Goal: Navigation & Orientation: Find specific page/section

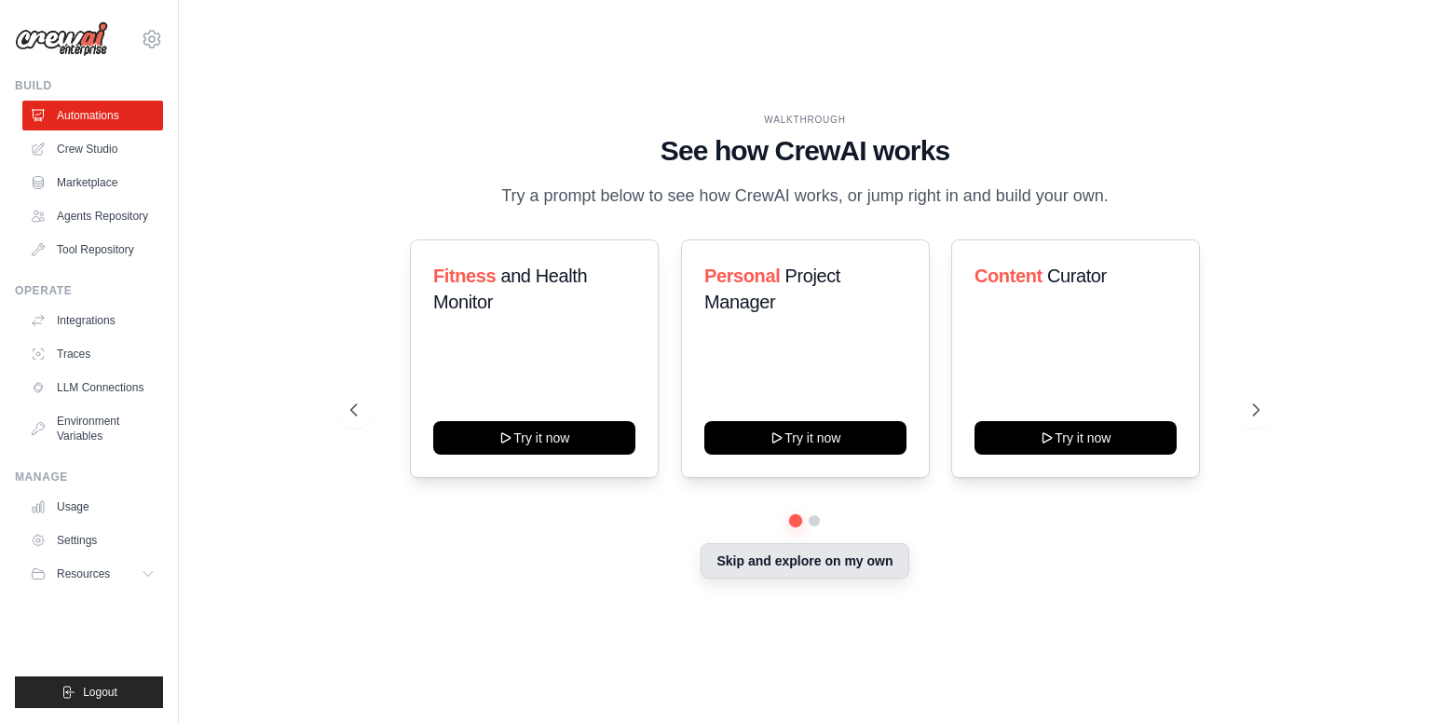
click at [822, 563] on button "Skip and explore on my own" at bounding box center [805, 560] width 208 height 35
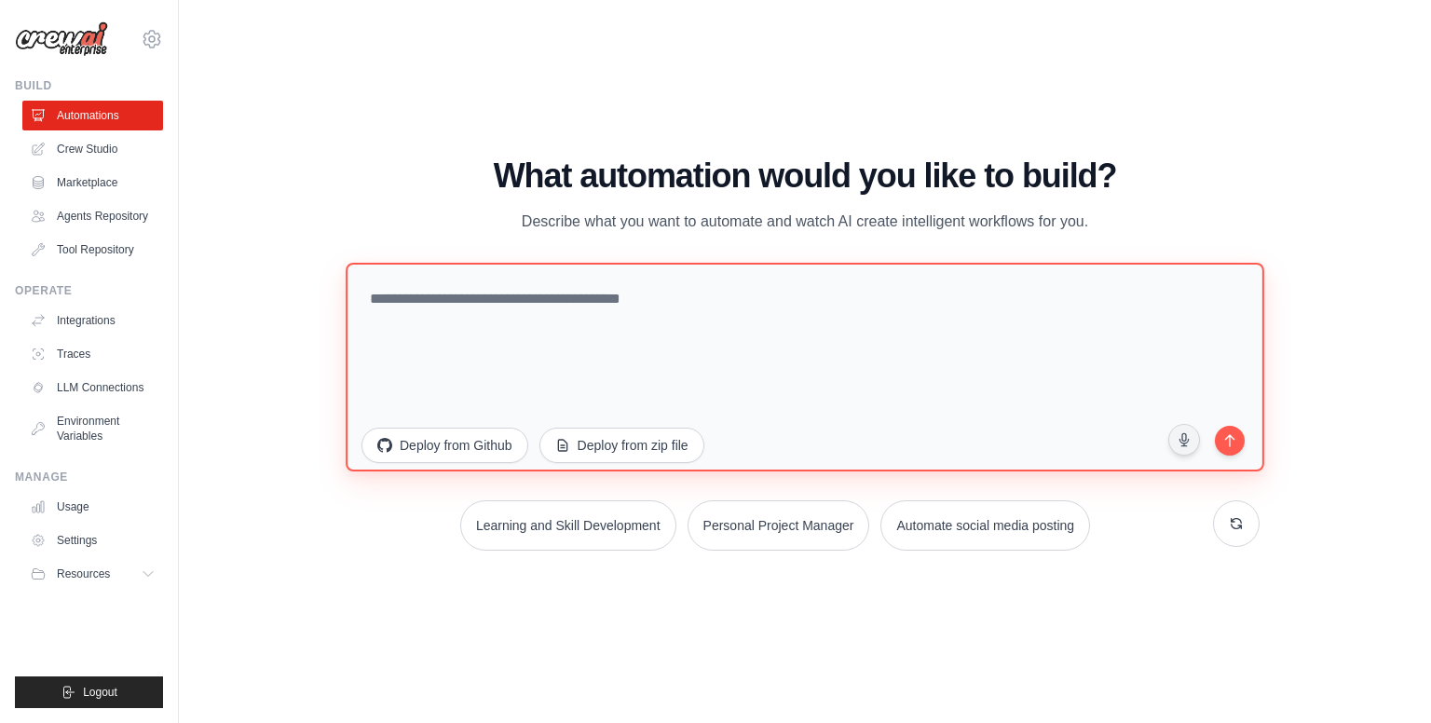
click at [771, 369] on textarea at bounding box center [805, 367] width 919 height 209
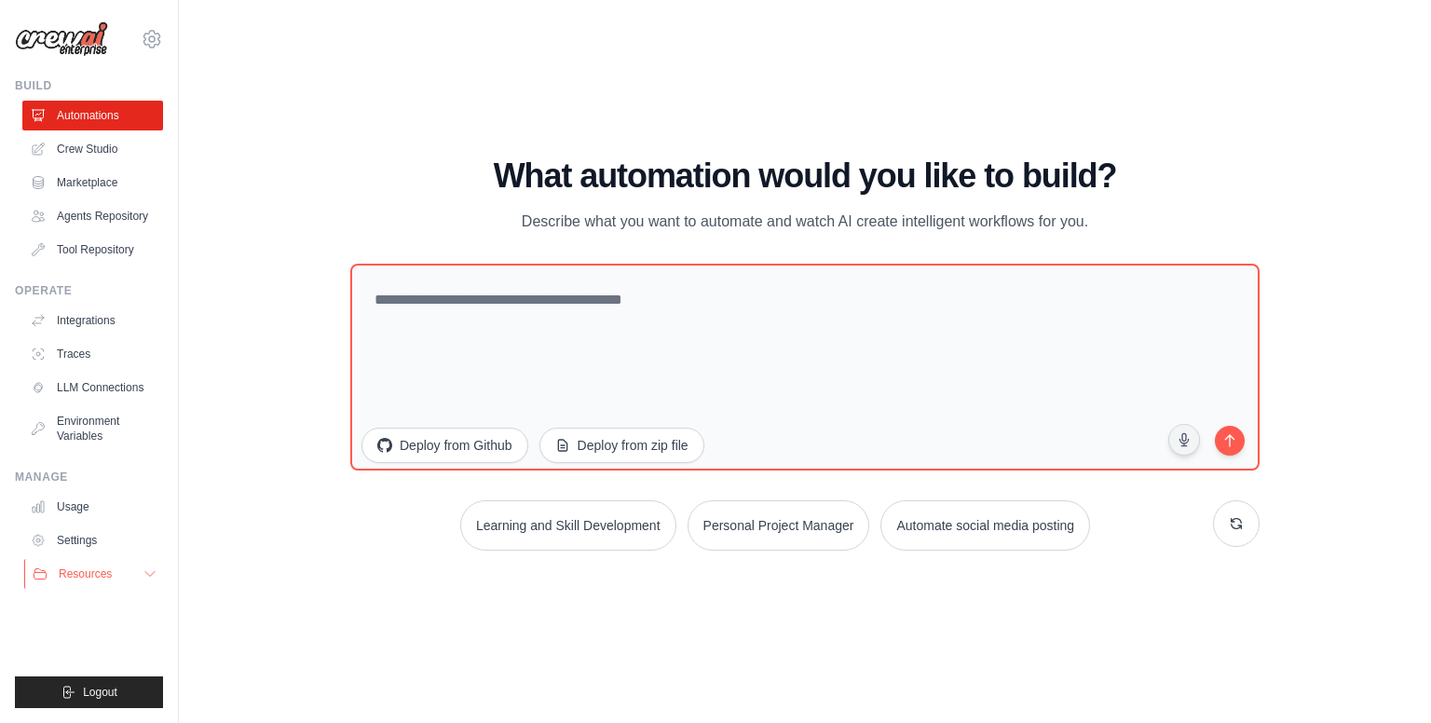
click at [82, 567] on span "Resources" at bounding box center [85, 573] width 53 height 15
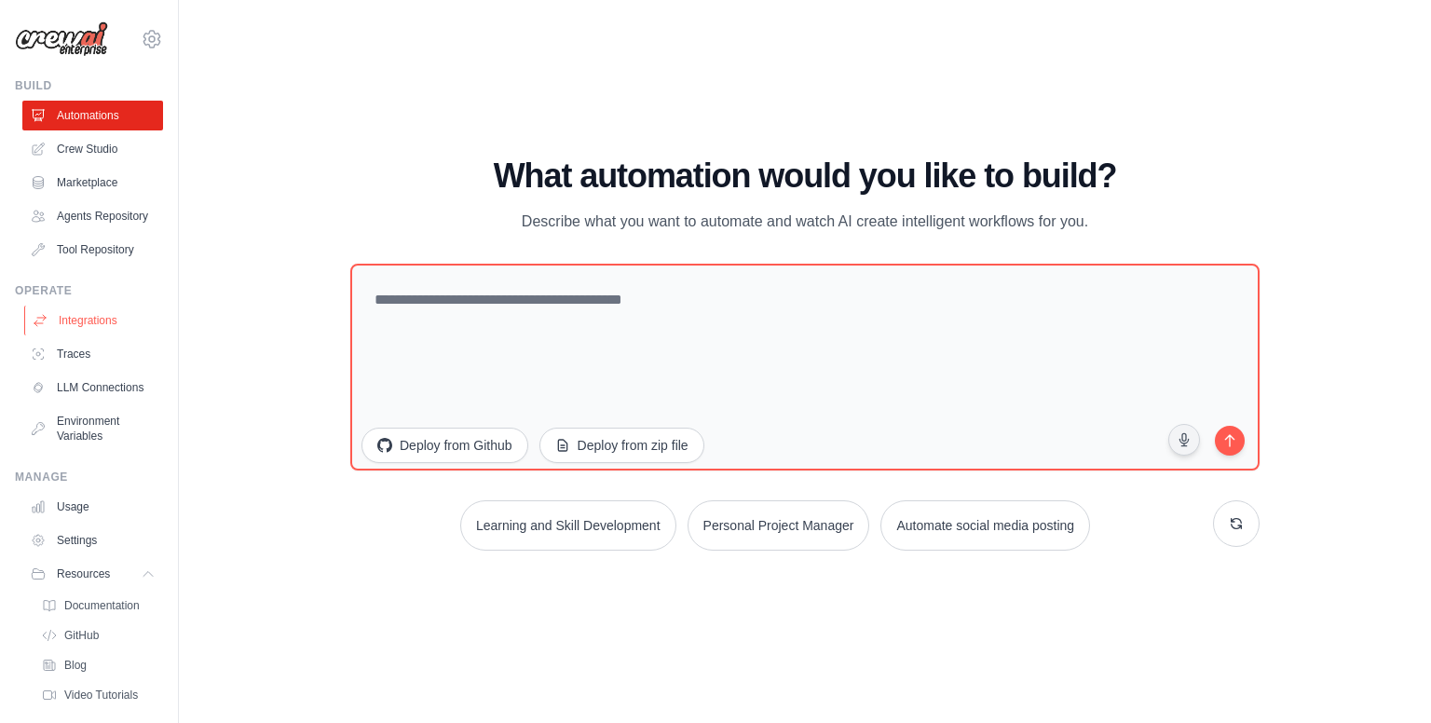
click at [97, 335] on link "Integrations" at bounding box center [94, 321] width 141 height 30
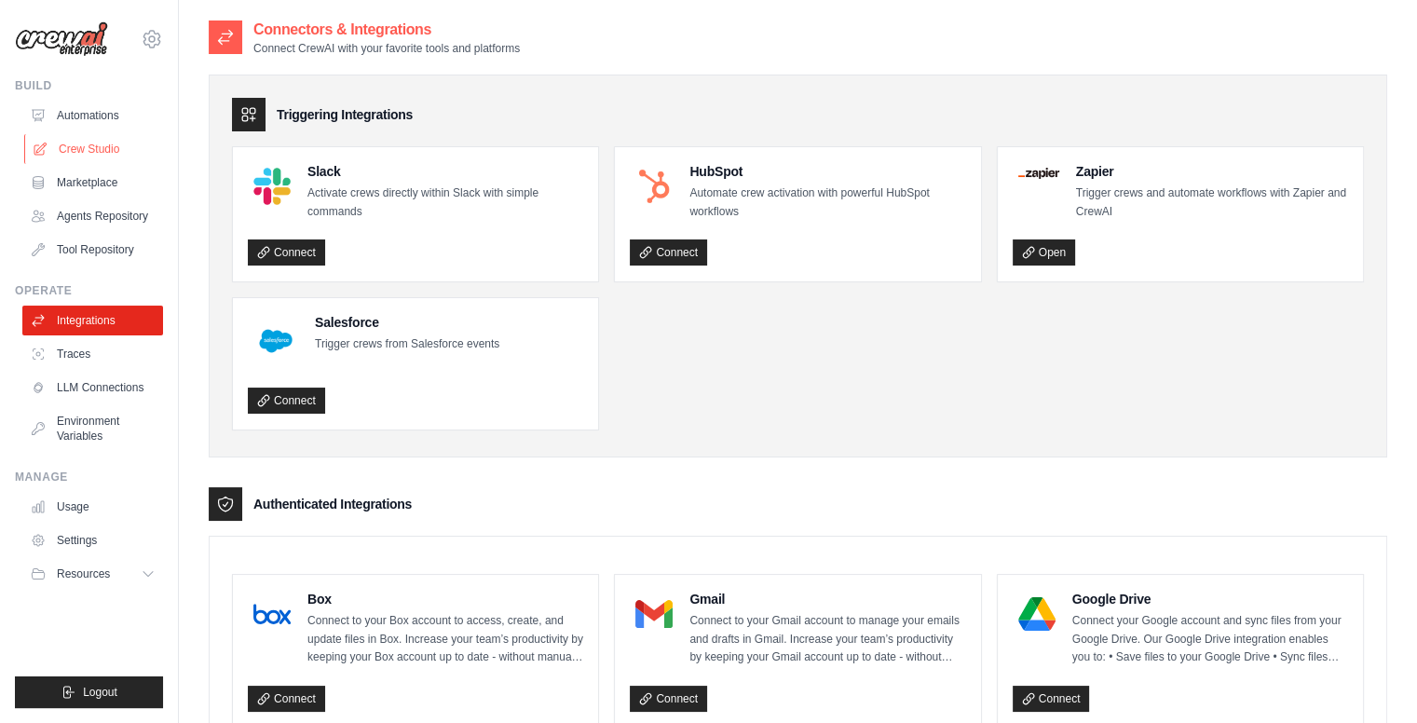
click at [105, 150] on link "Crew Studio" at bounding box center [94, 149] width 141 height 30
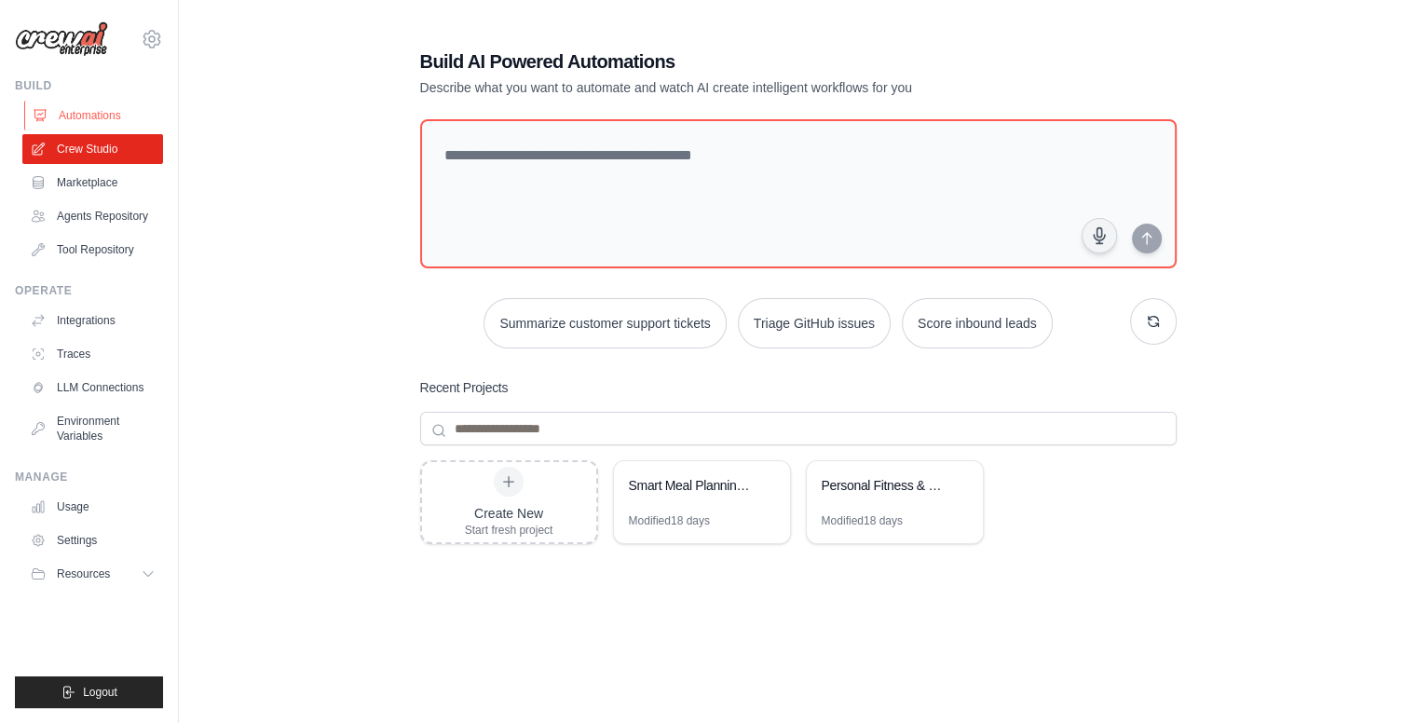
click at [93, 113] on link "Automations" at bounding box center [94, 116] width 141 height 30
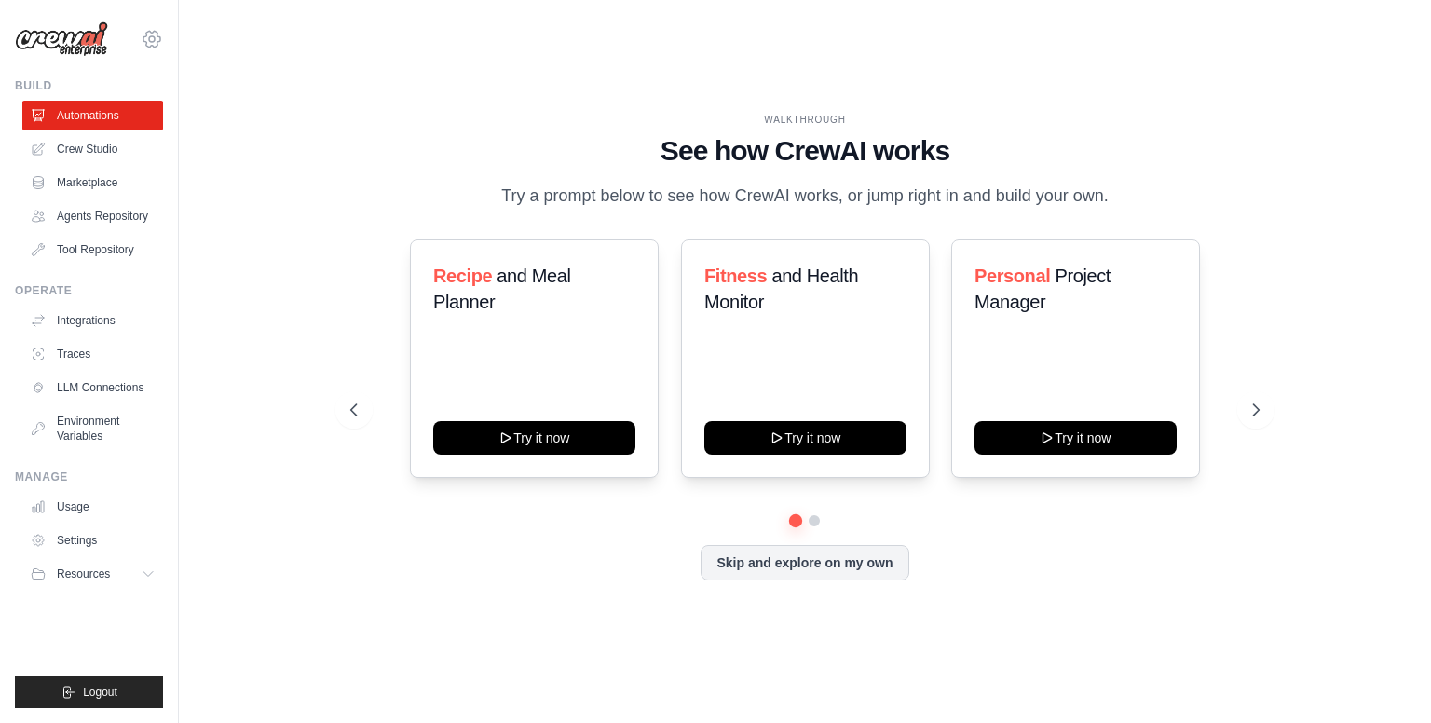
click at [146, 29] on icon at bounding box center [152, 39] width 22 height 22
click at [247, 254] on div "WALKTHROUGH See how CrewAI works Try a prompt below to see how CrewAI works, or…" at bounding box center [805, 362] width 1193 height 686
click at [81, 542] on link "Settings" at bounding box center [94, 540] width 141 height 30
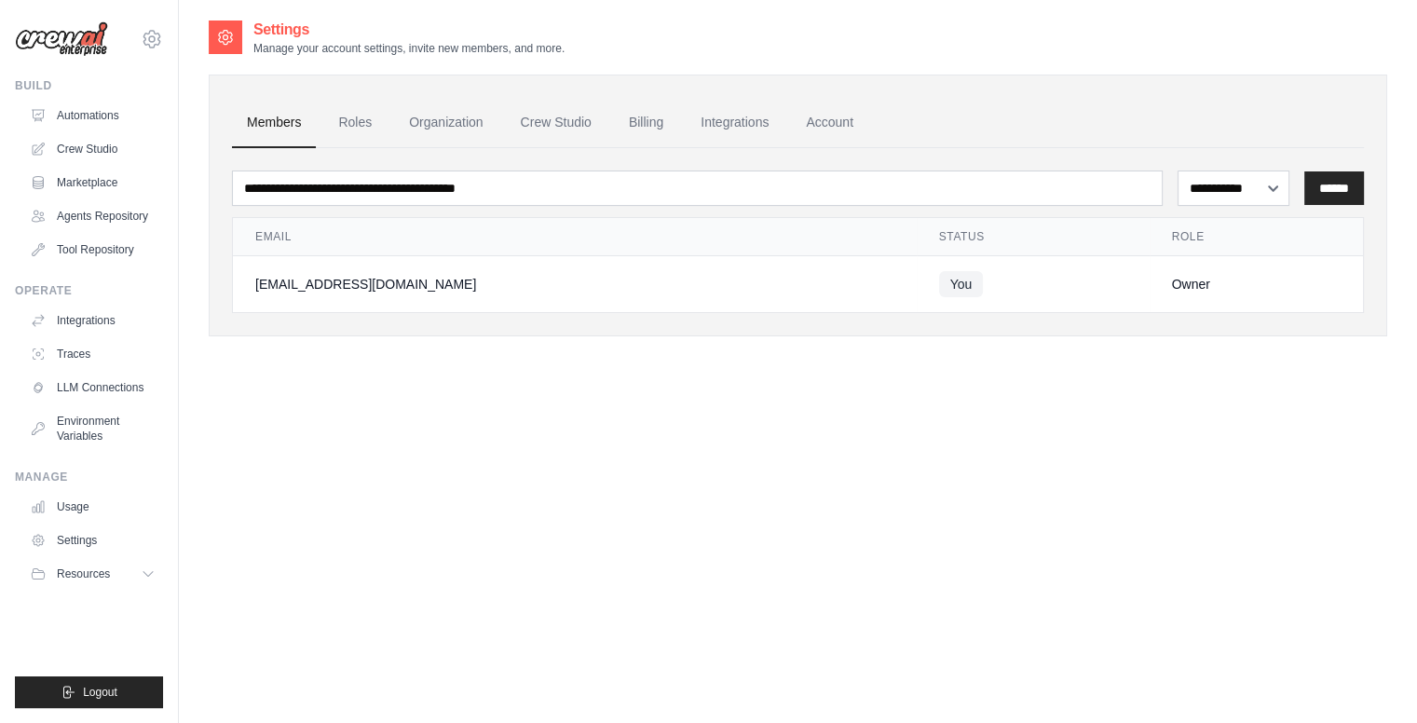
drag, startPoint x: 437, startPoint y: 284, endPoint x: 248, endPoint y: 281, distance: 189.2
click at [248, 281] on td "[EMAIL_ADDRESS][DOMAIN_NAME]" at bounding box center [575, 284] width 684 height 57
copy div "[EMAIL_ADDRESS][DOMAIN_NAME]"
click at [825, 127] on link "Account" at bounding box center [829, 123] width 77 height 50
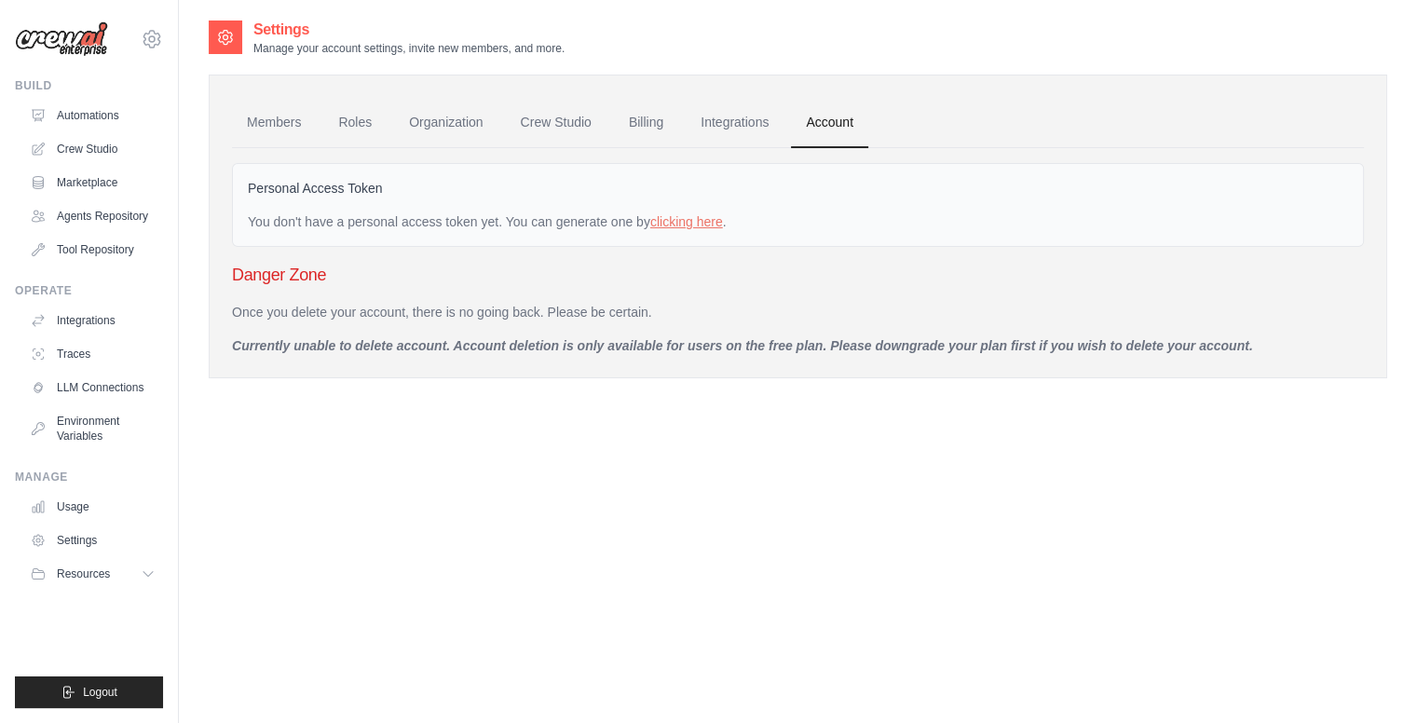
click at [689, 228] on div "You don't have a personal access token yet. You can generate one by clicking he…" at bounding box center [798, 221] width 1100 height 19
click at [692, 216] on link "clicking here" at bounding box center [686, 221] width 73 height 15
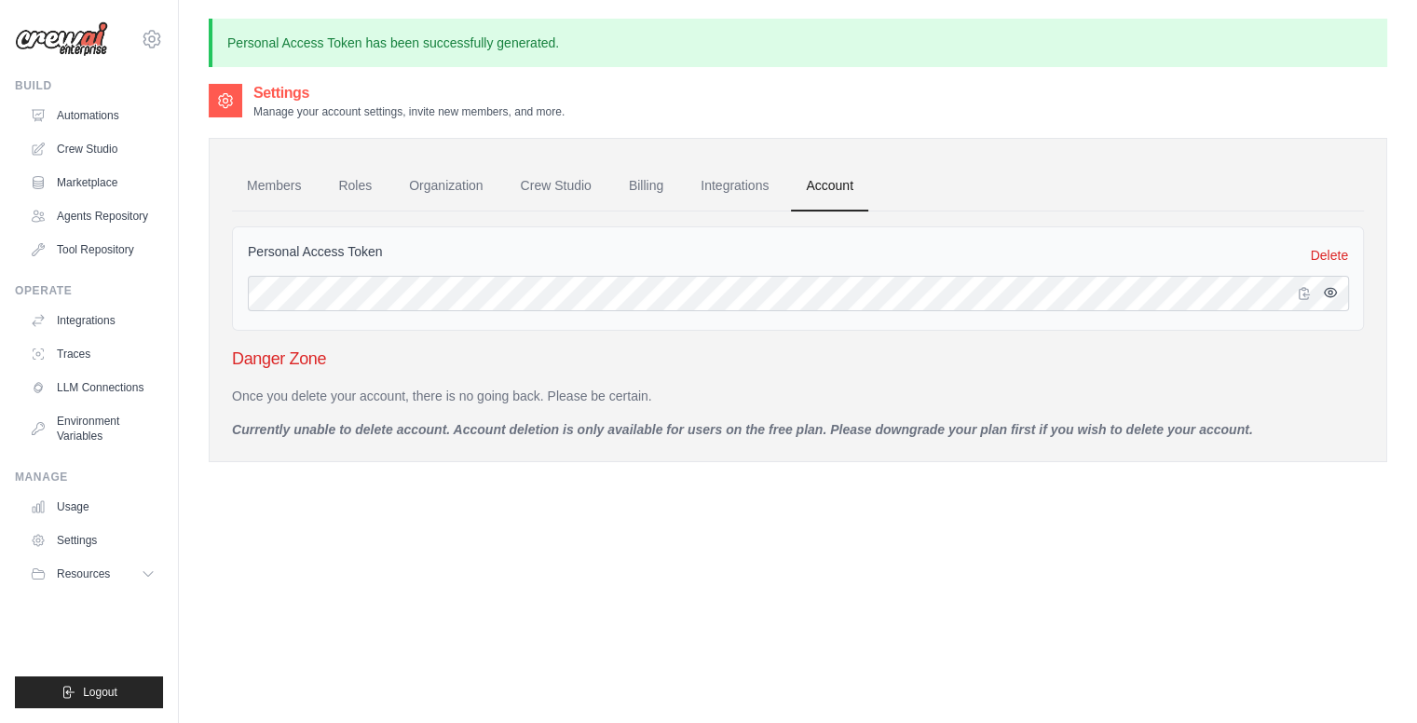
click at [1333, 288] on icon "button" at bounding box center [1330, 292] width 12 height 8
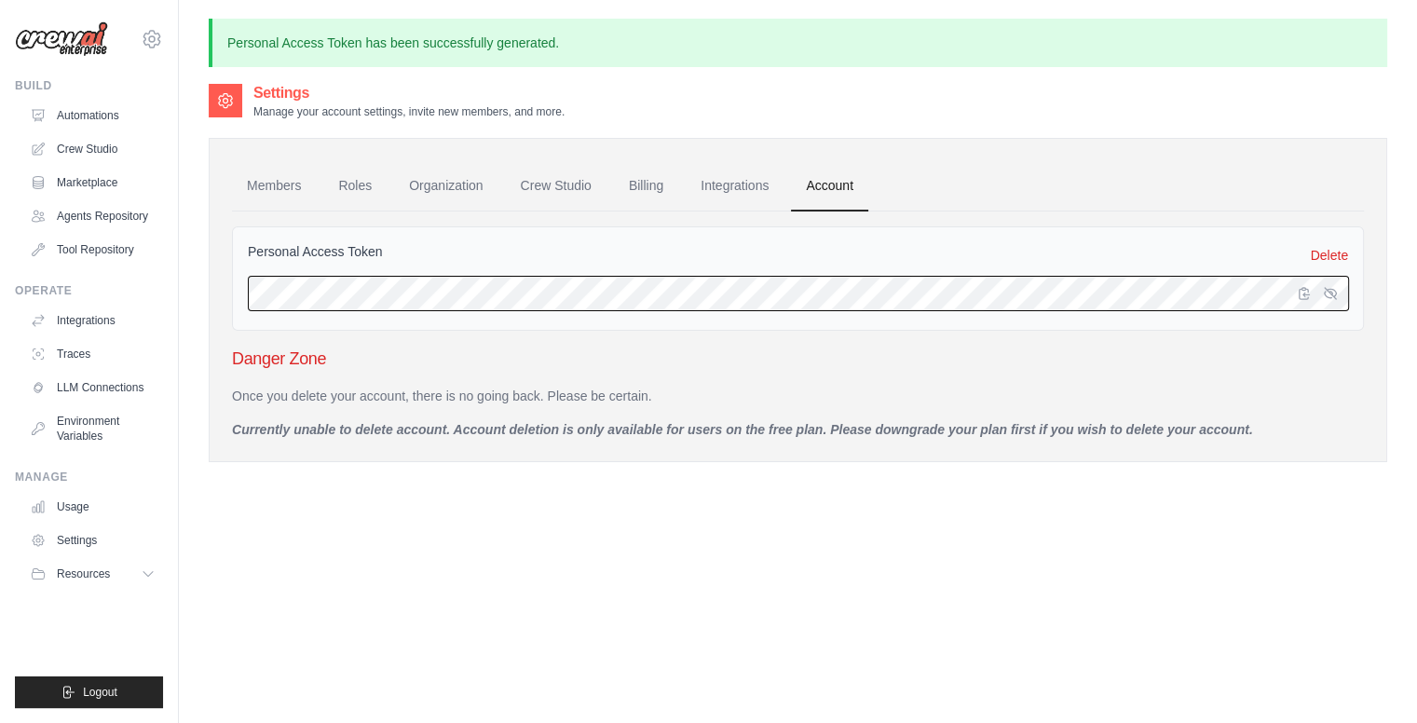
click at [256, 317] on div "Personal Access Token Delete" at bounding box center [798, 278] width 1132 height 104
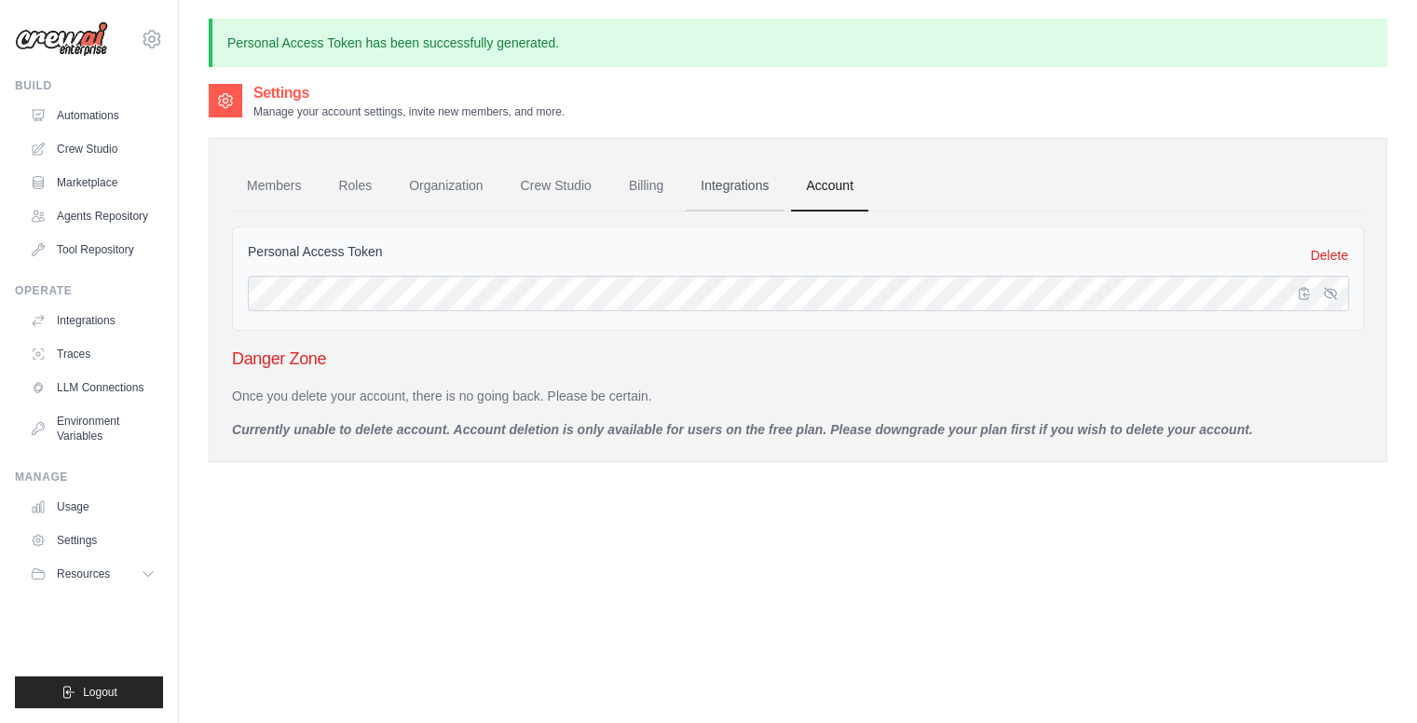
click at [749, 185] on link "Integrations" at bounding box center [735, 186] width 98 height 50
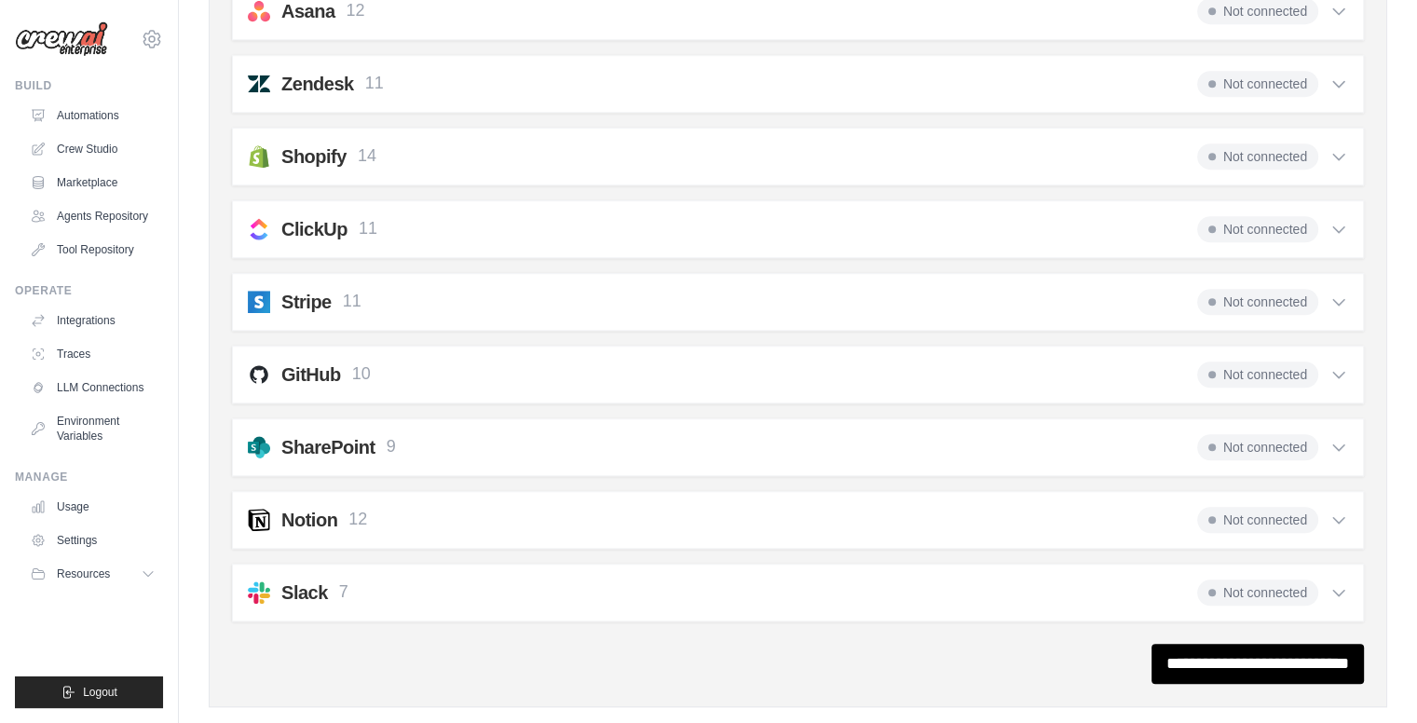
scroll to position [1390, 0]
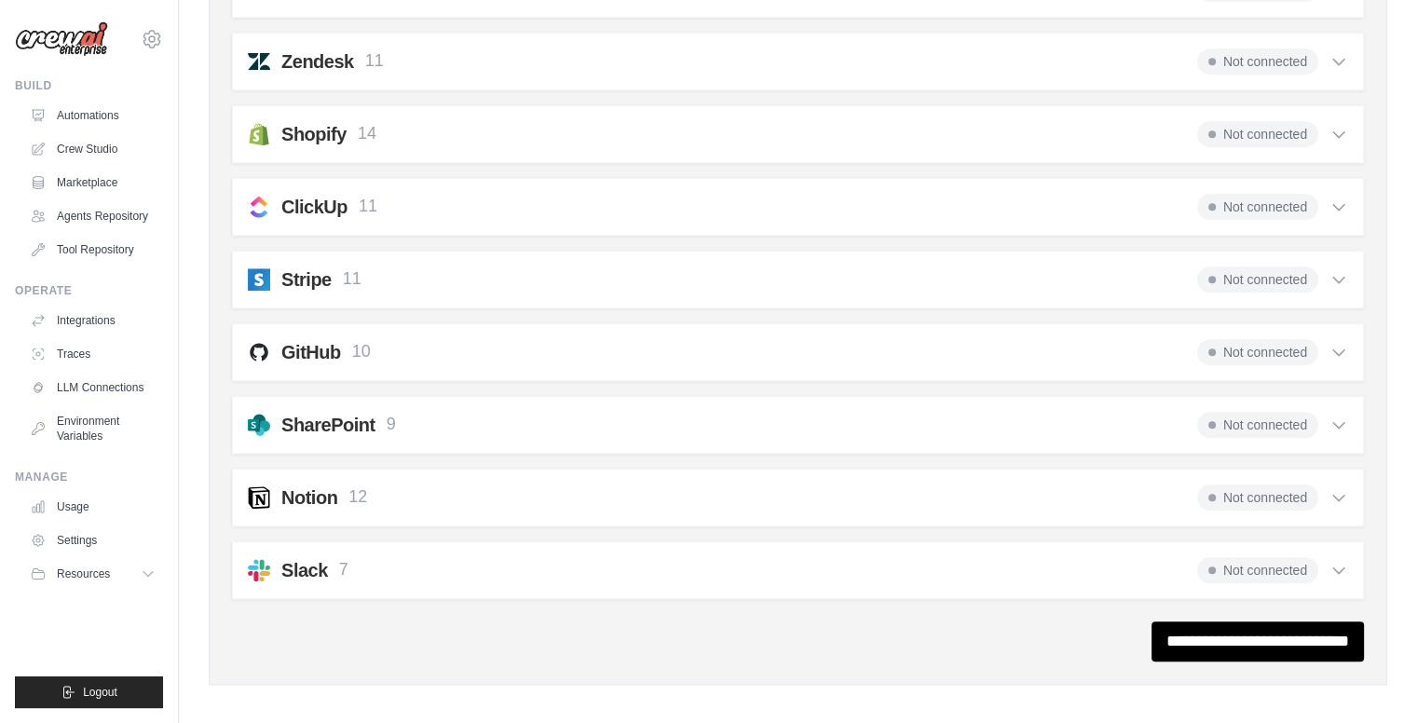
click at [1185, 340] on div "GitHub 10 Not connected" at bounding box center [798, 352] width 1100 height 26
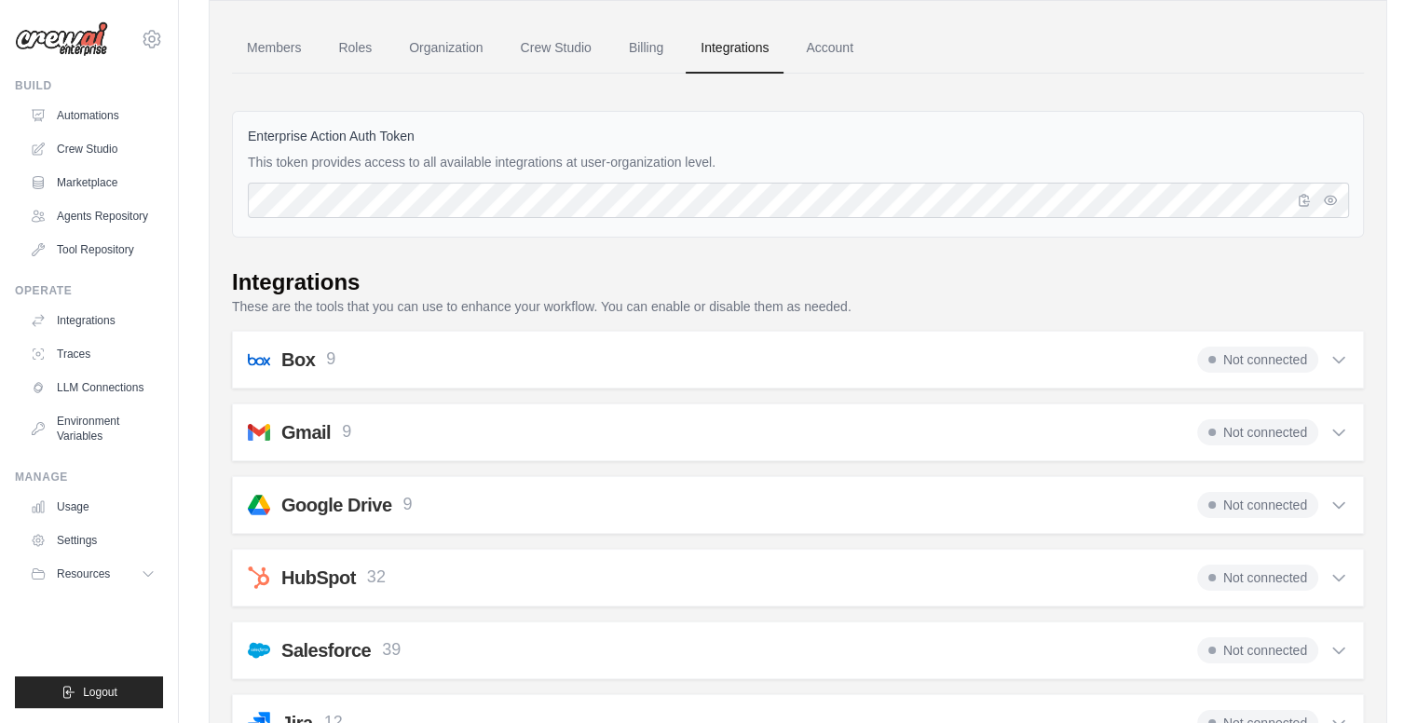
scroll to position [0, 0]
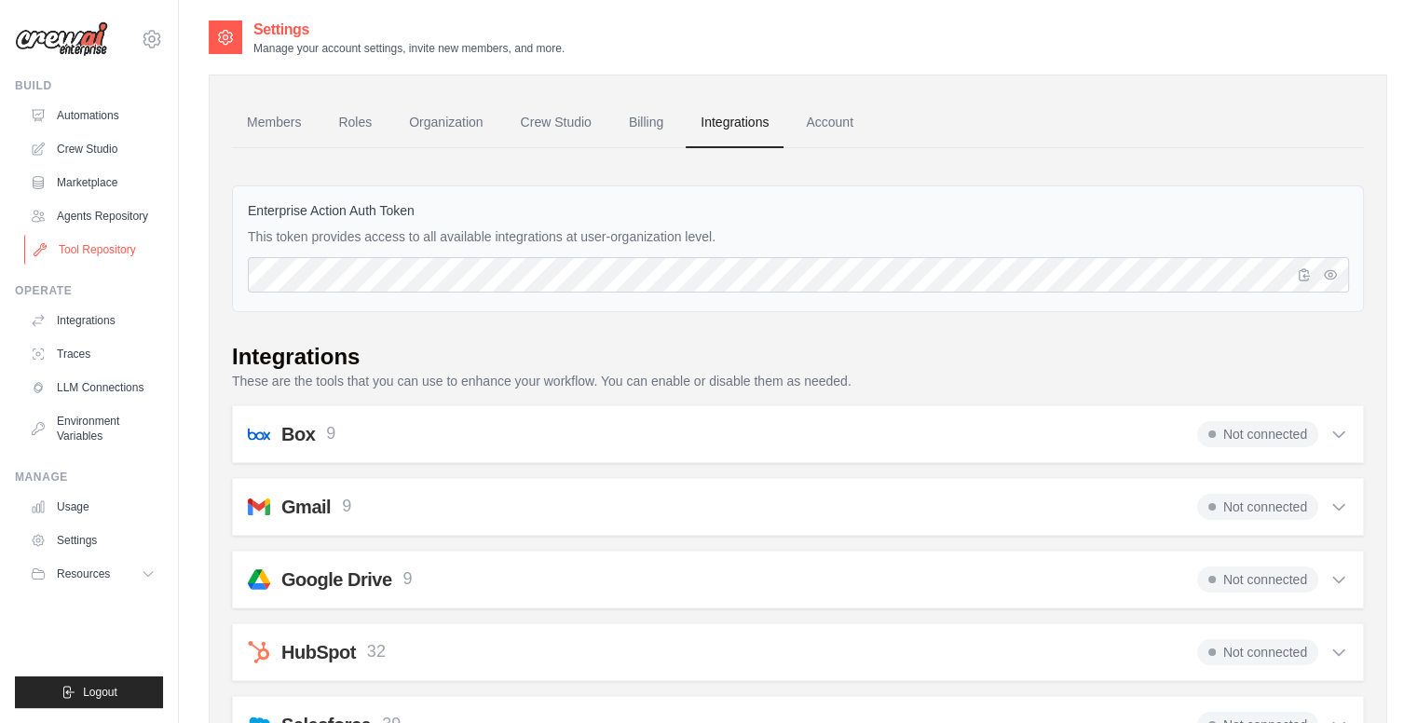
click at [127, 254] on link "Tool Repository" at bounding box center [94, 250] width 141 height 30
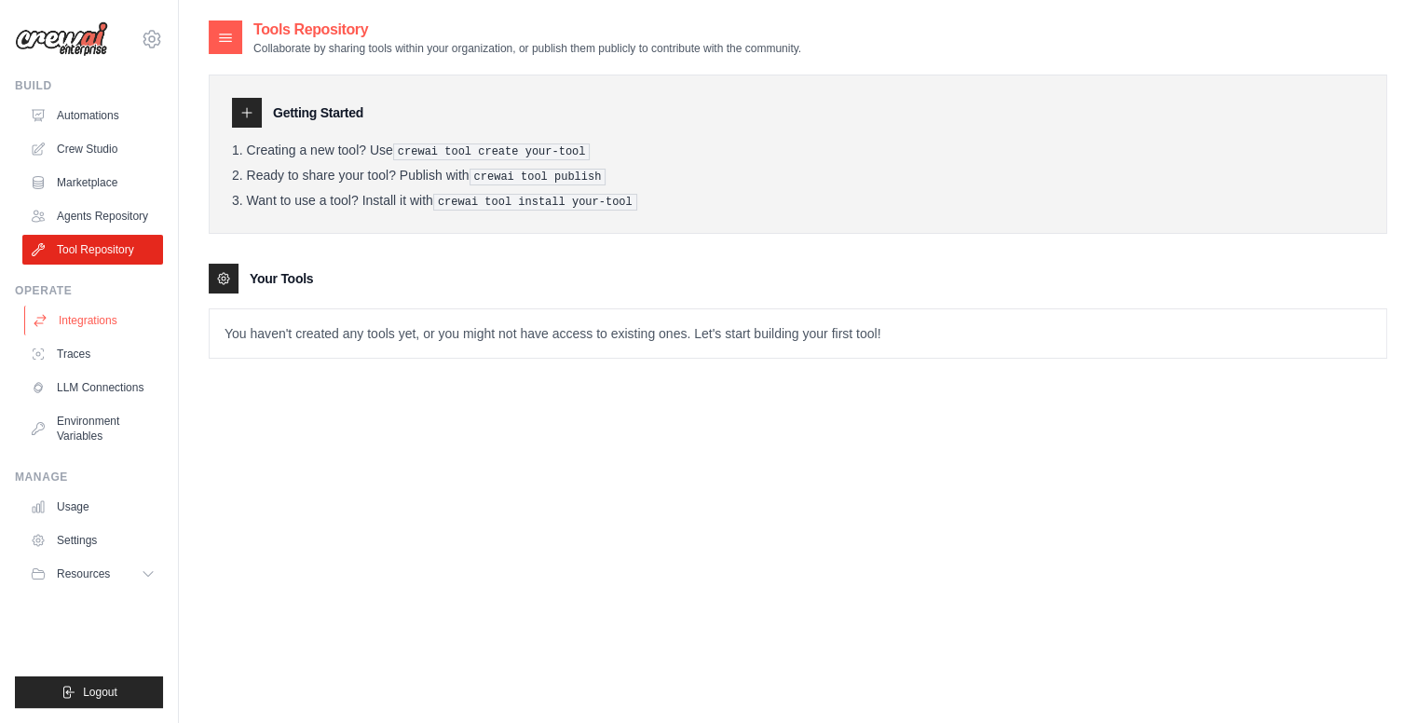
click at [90, 333] on ul "Integrations Traces LLM Connections Environment Variables" at bounding box center [92, 378] width 141 height 145
click at [67, 327] on link "Integrations" at bounding box center [94, 321] width 141 height 30
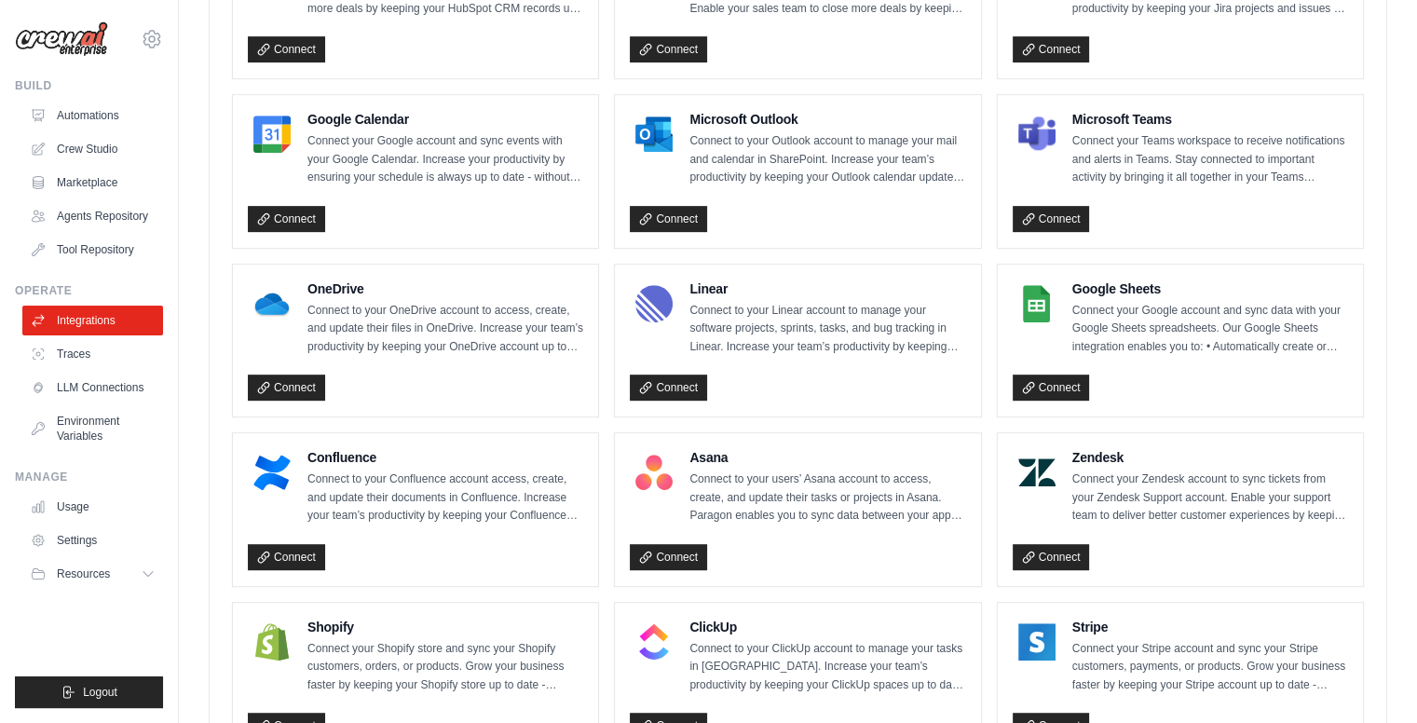
scroll to position [1247, 0]
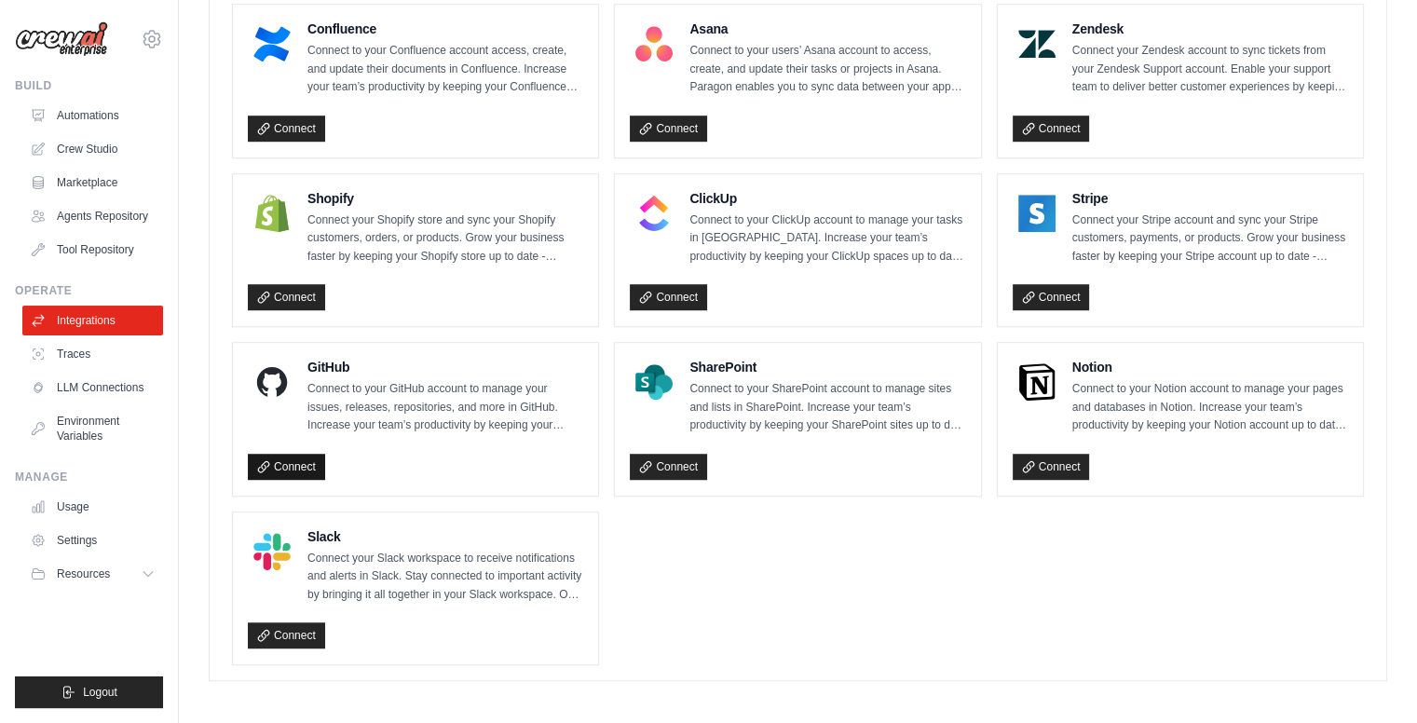
click at [294, 461] on link "Connect" at bounding box center [286, 467] width 77 height 26
click at [149, 42] on icon at bounding box center [152, 39] width 6 height 6
click at [188, 109] on span "Settings" at bounding box center [230, 115] width 147 height 19
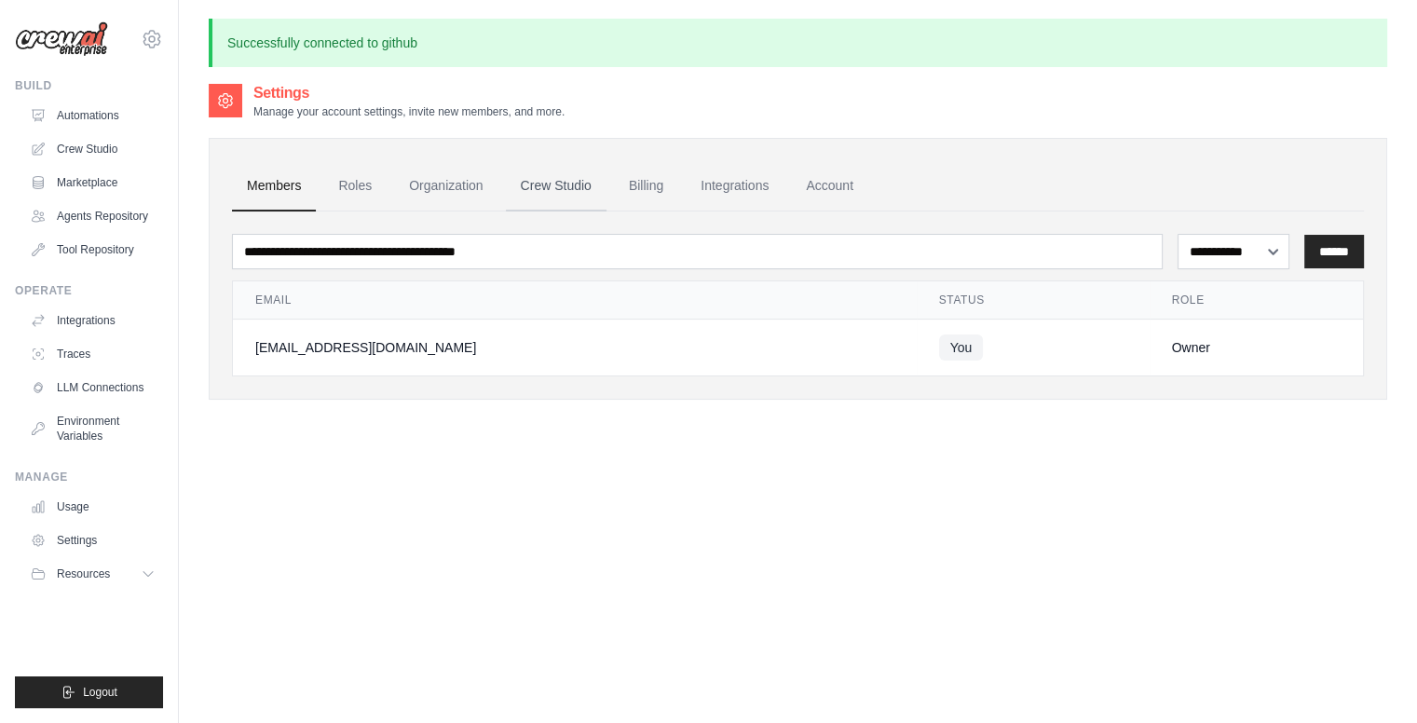
click at [562, 194] on link "Crew Studio" at bounding box center [556, 186] width 101 height 50
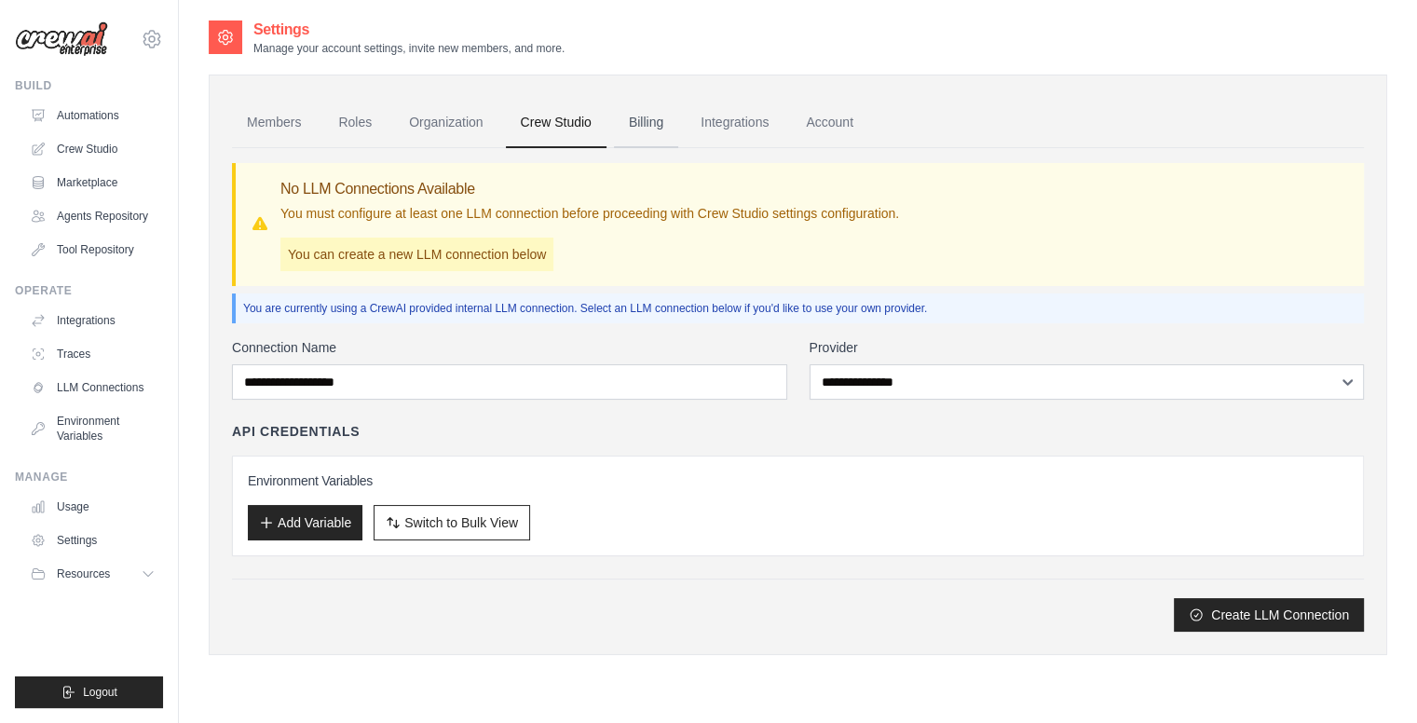
click at [635, 125] on link "Billing" at bounding box center [646, 123] width 64 height 50
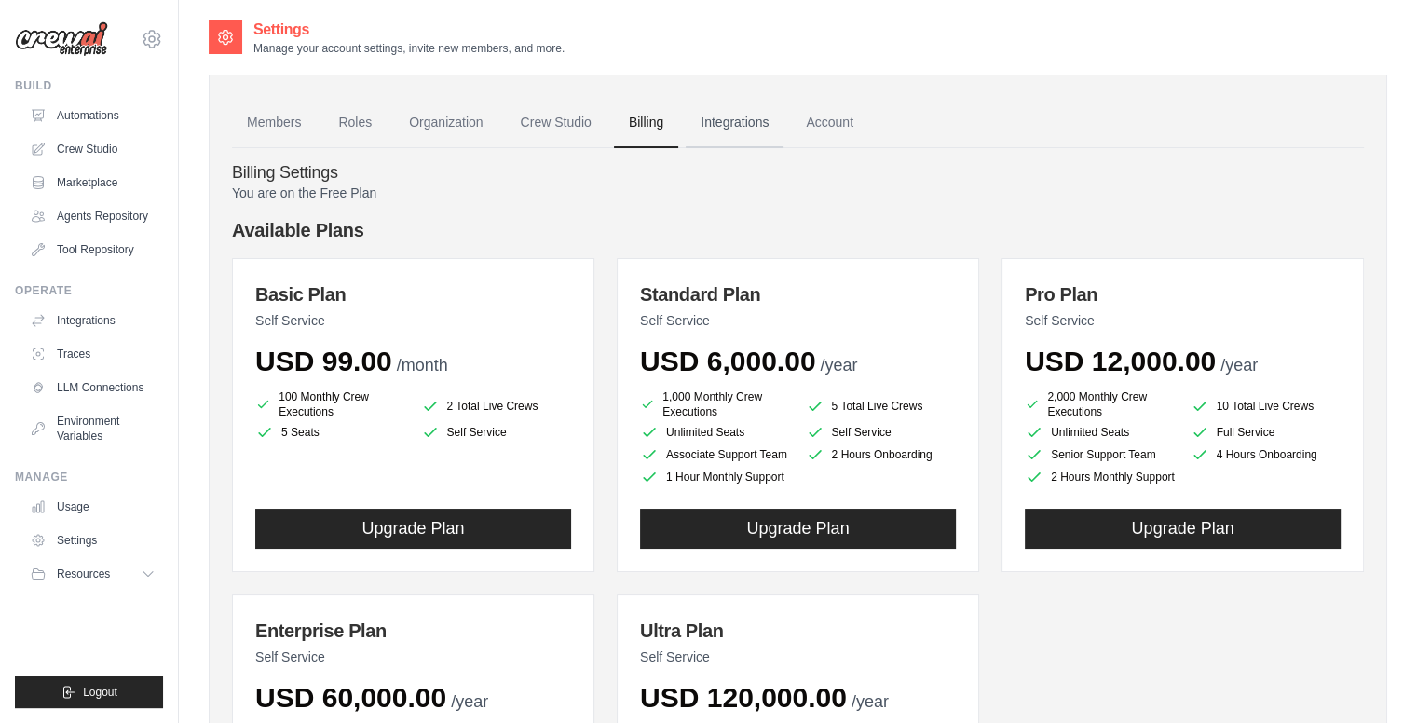
click at [744, 118] on link "Integrations" at bounding box center [735, 123] width 98 height 50
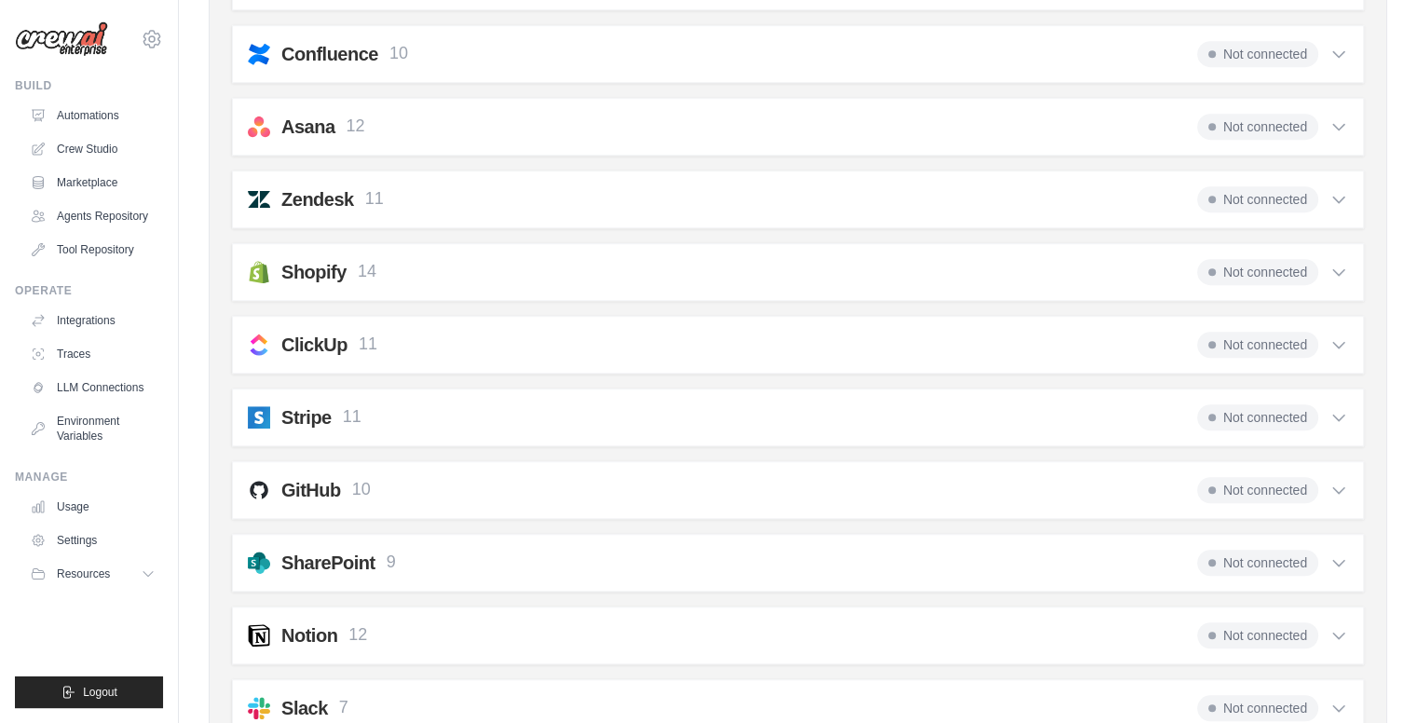
scroll to position [1390, 0]
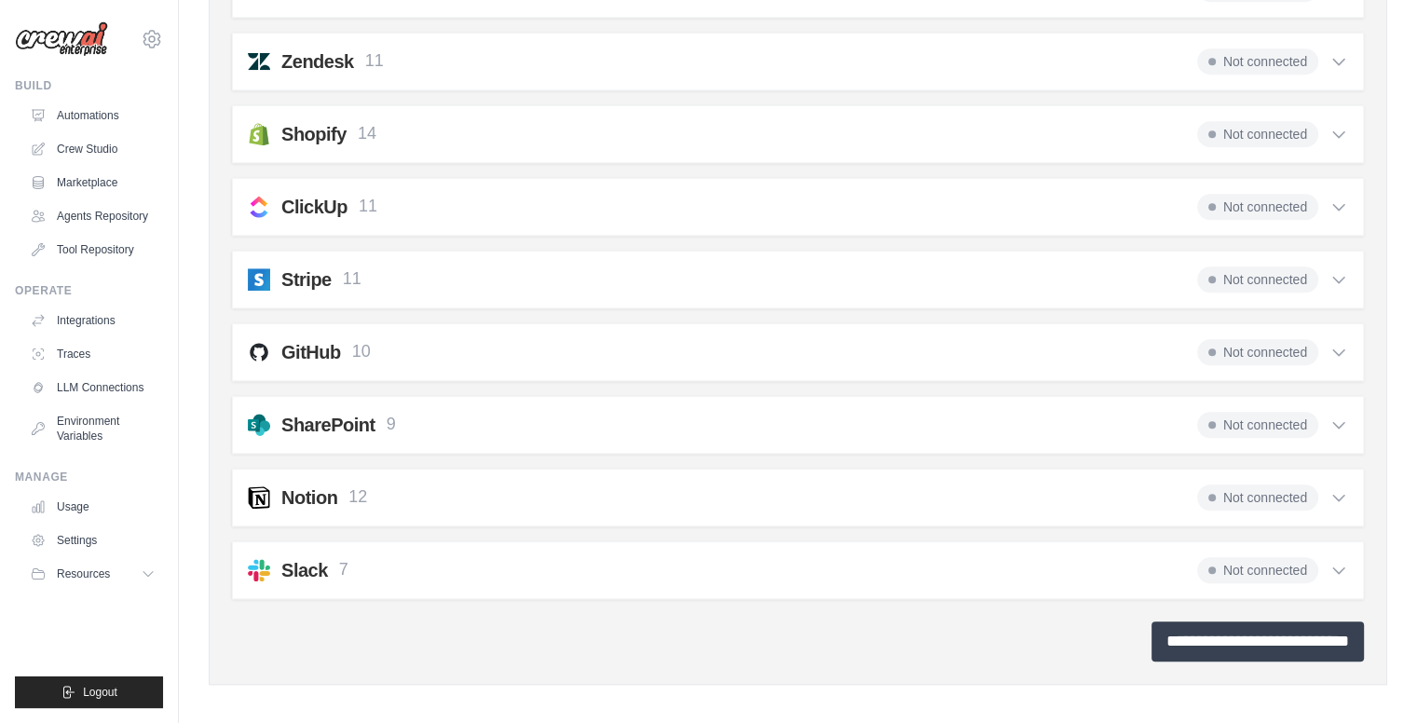
click at [1196, 631] on input "**********" at bounding box center [1258, 641] width 212 height 40
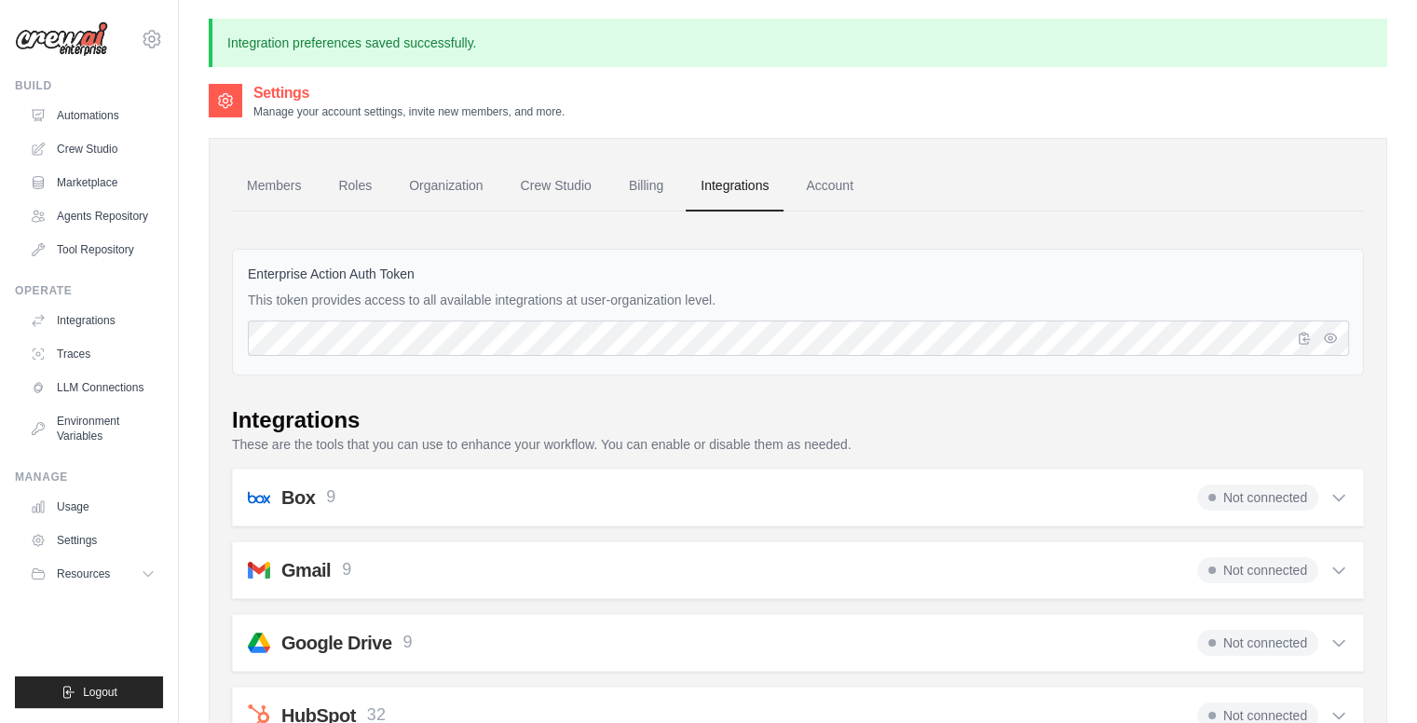
scroll to position [41, 0]
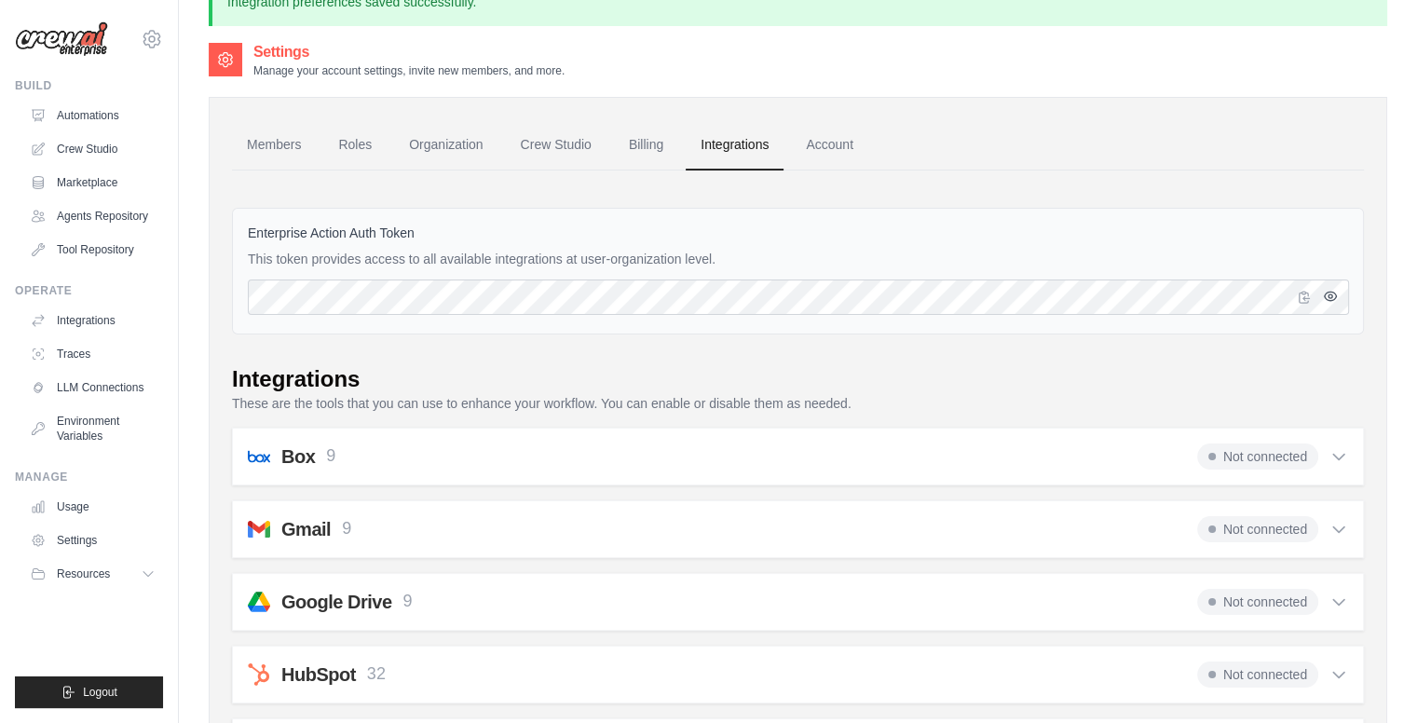
click at [1327, 292] on icon "button" at bounding box center [1330, 296] width 12 height 8
click at [1327, 292] on icon "button" at bounding box center [1330, 296] width 12 height 11
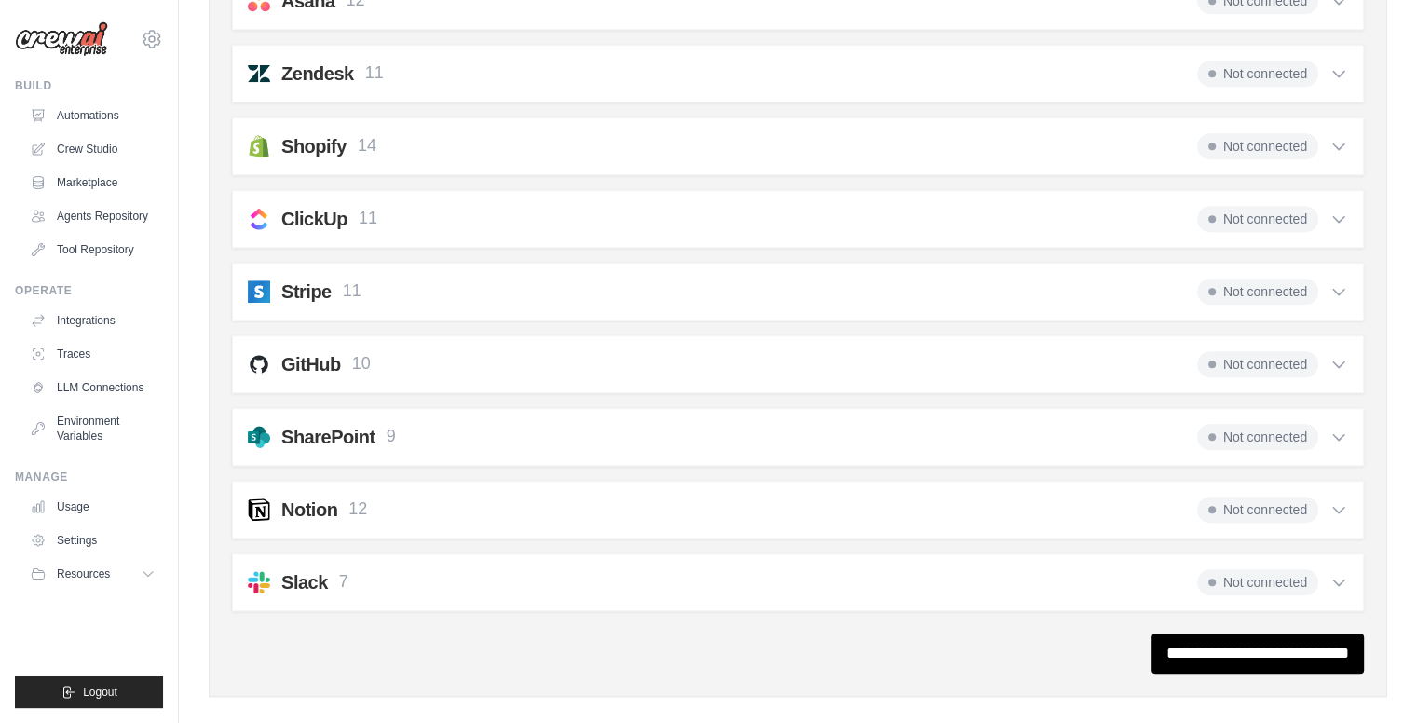
scroll to position [1453, 0]
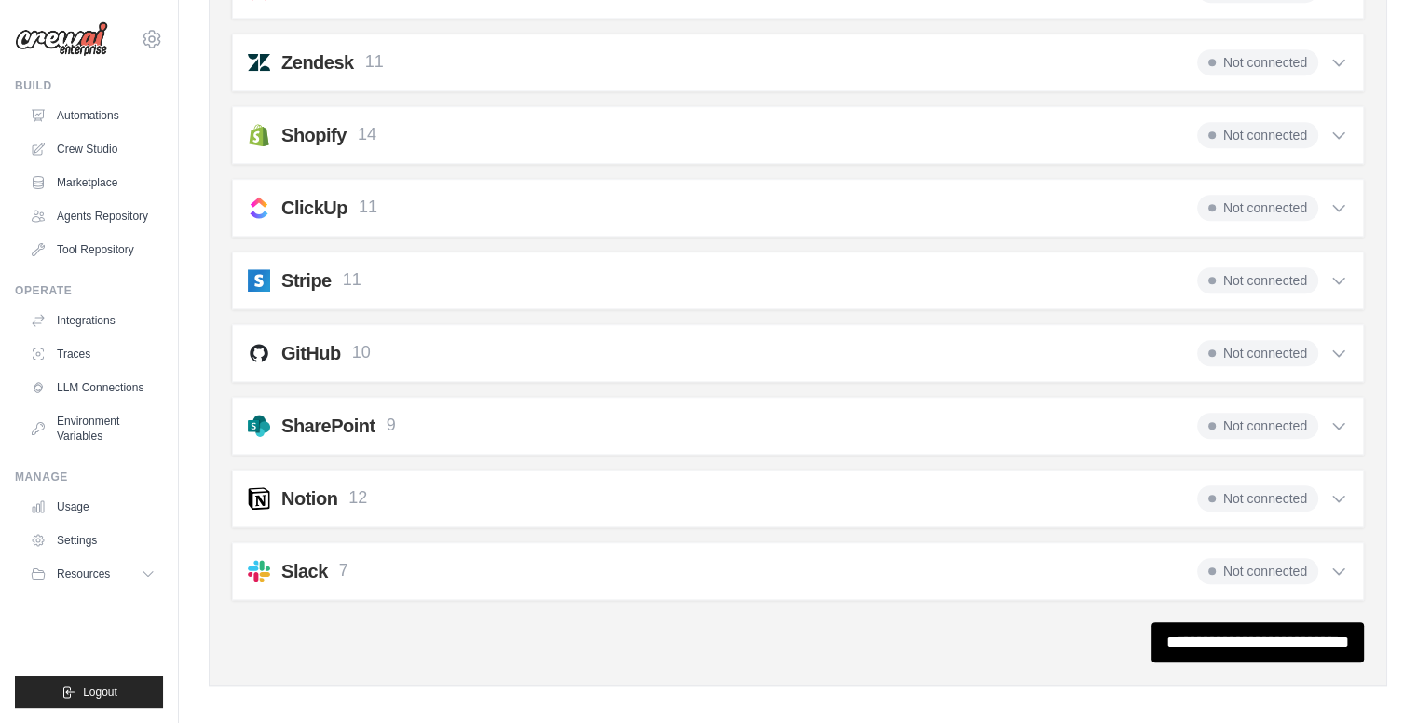
click at [1336, 416] on icon at bounding box center [1339, 425] width 19 height 19
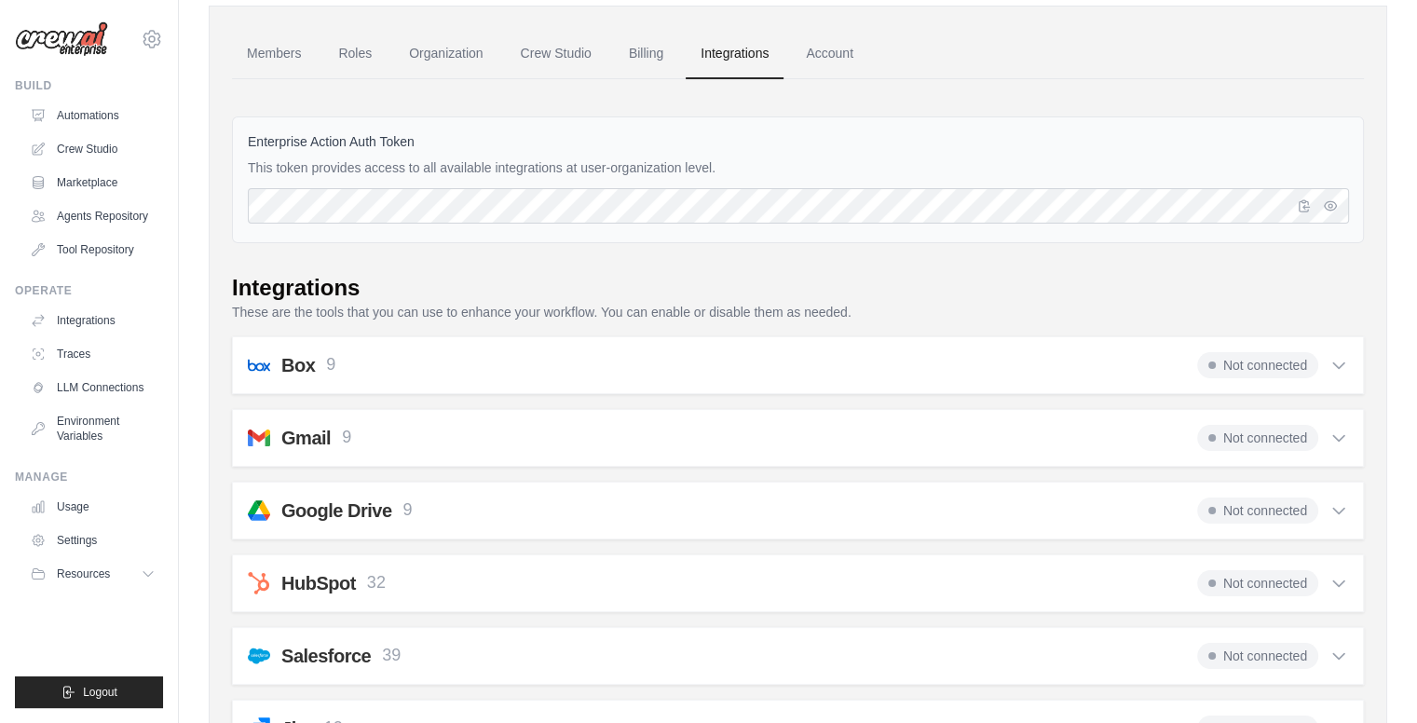
scroll to position [0, 0]
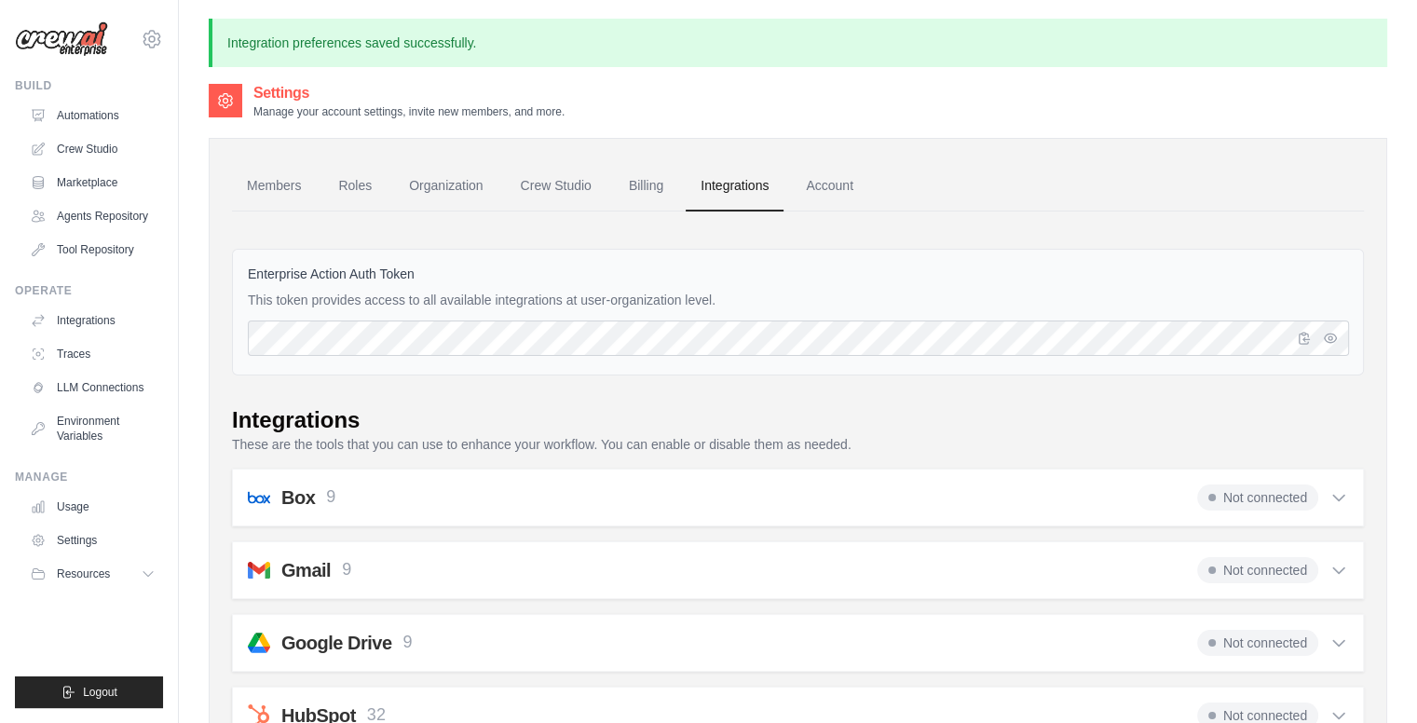
click at [1176, 116] on div "Settings Manage your account settings, invite new members, and more." at bounding box center [798, 100] width 1179 height 37
click at [269, 184] on link "Members" at bounding box center [274, 186] width 84 height 50
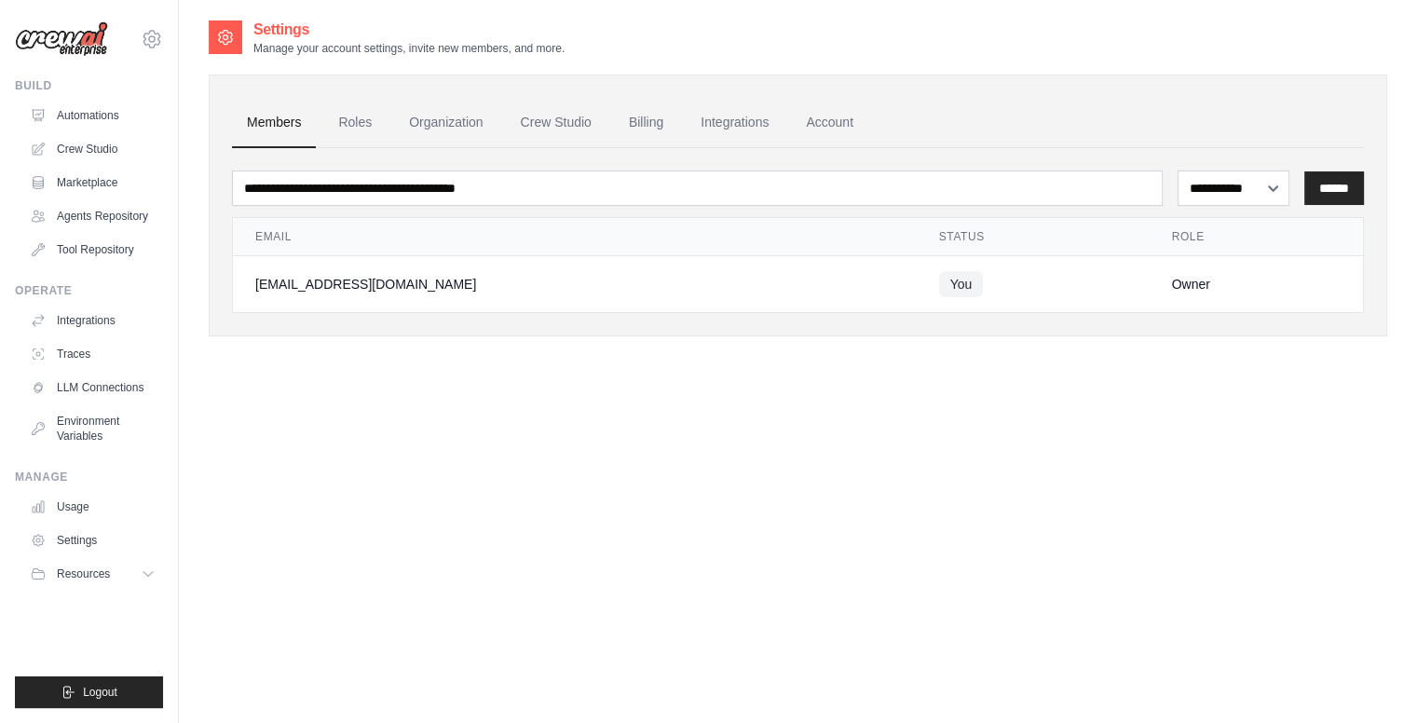
drag, startPoint x: 537, startPoint y: 293, endPoint x: 253, endPoint y: 277, distance: 283.7
click at [253, 277] on td "[EMAIL_ADDRESS][DOMAIN_NAME]" at bounding box center [575, 284] width 684 height 57
copy div "[EMAIL_ADDRESS][DOMAIN_NAME]"
